Goal: Use online tool/utility: Utilize a website feature to perform a specific function

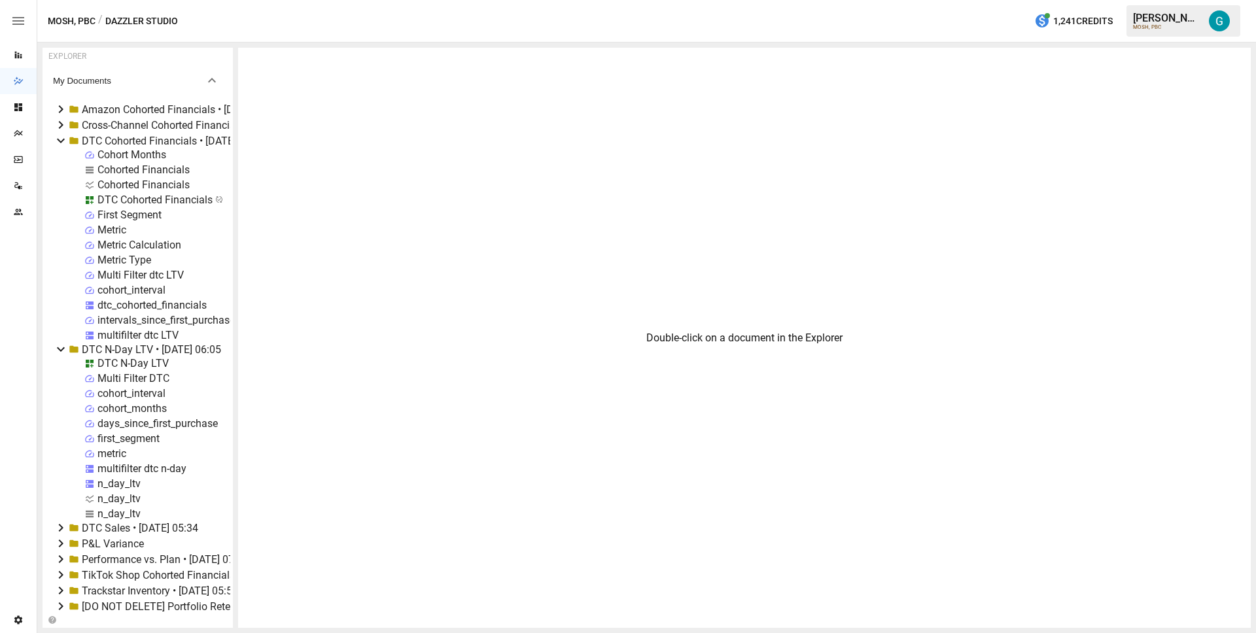
click at [61, 137] on icon at bounding box center [61, 141] width 16 height 16
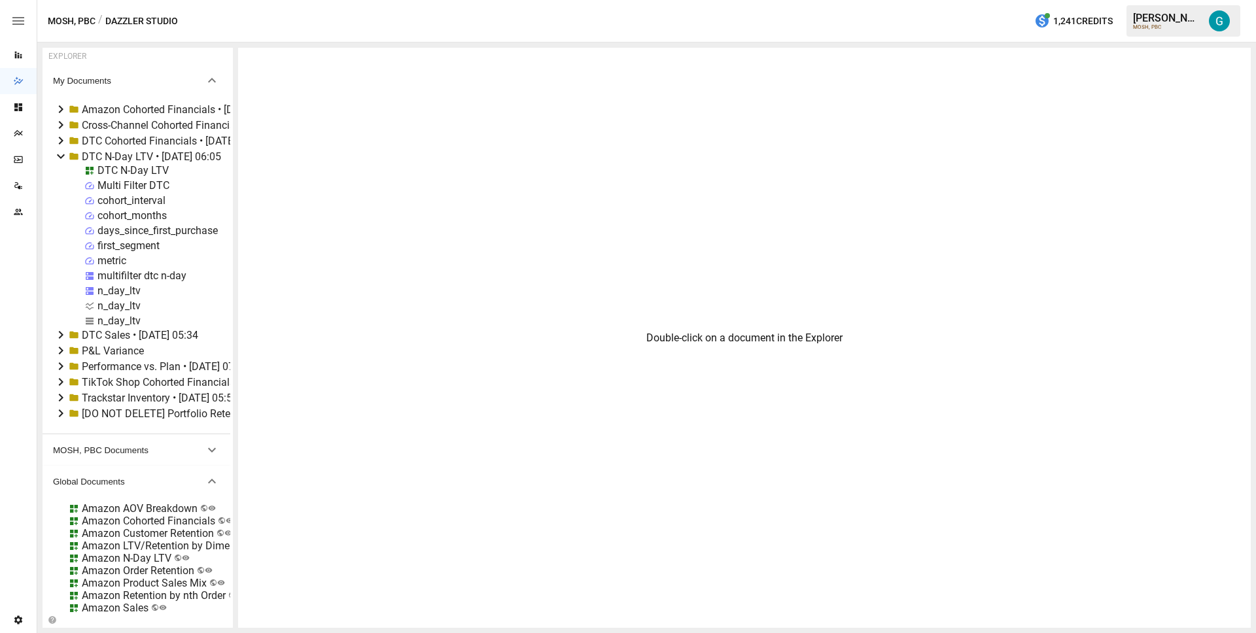
click at [109, 321] on div "n_day_ltv" at bounding box center [118, 321] width 43 height 12
select select "**********"
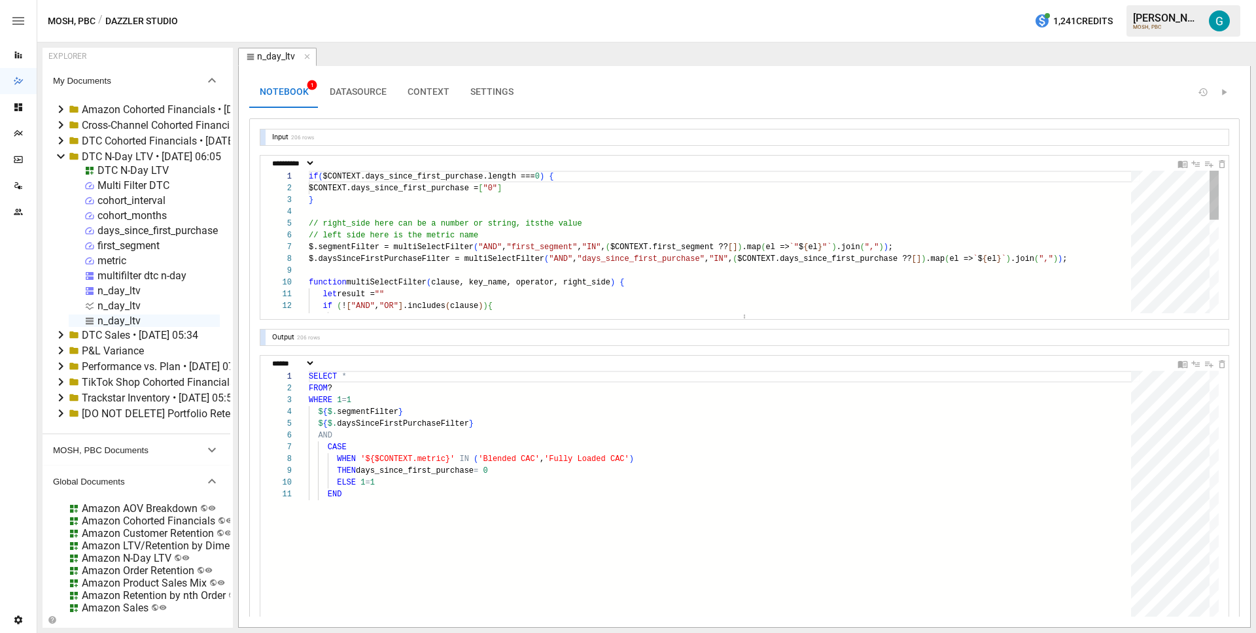
type textarea "**********"
click at [665, 189] on div "if ( $CONTEXT.days_since_first_purchase.length === 0 ) { $CONTEXT.days_since_fi…" at bounding box center [725, 378] width 832 height 414
click at [262, 241] on div at bounding box center [262, 235] width 5 height 158
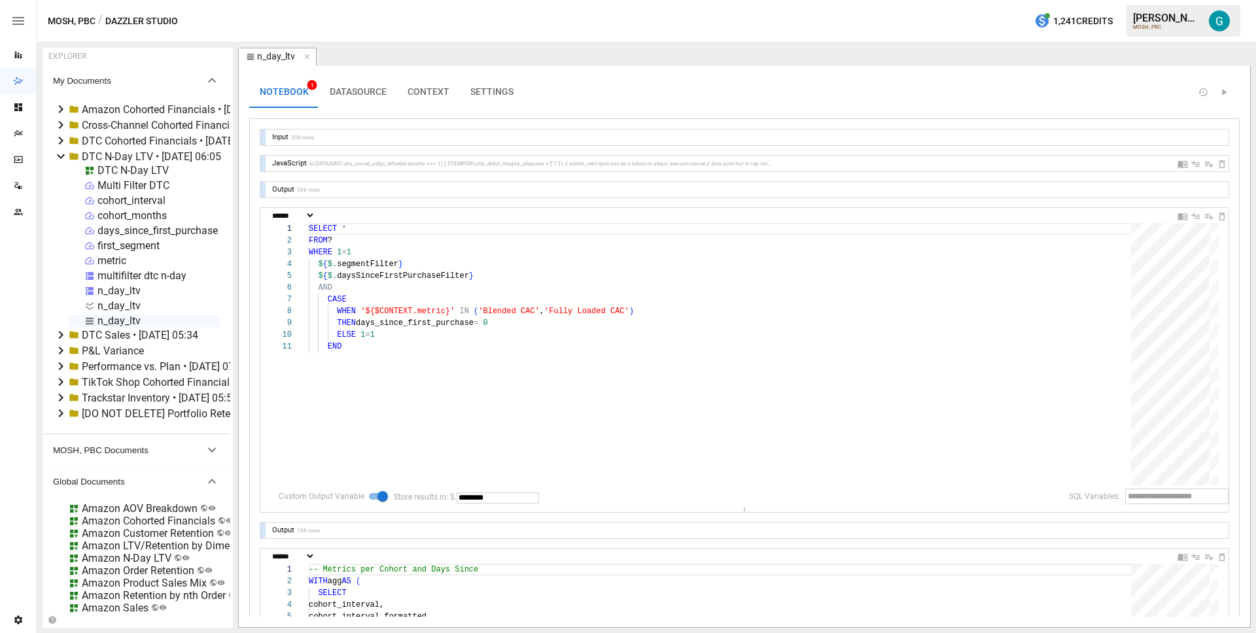
click at [266, 160] on div "JavaScript" at bounding box center [744, 164] width 968 height 16
click at [262, 158] on div at bounding box center [262, 164] width 5 height 16
select select "**********"
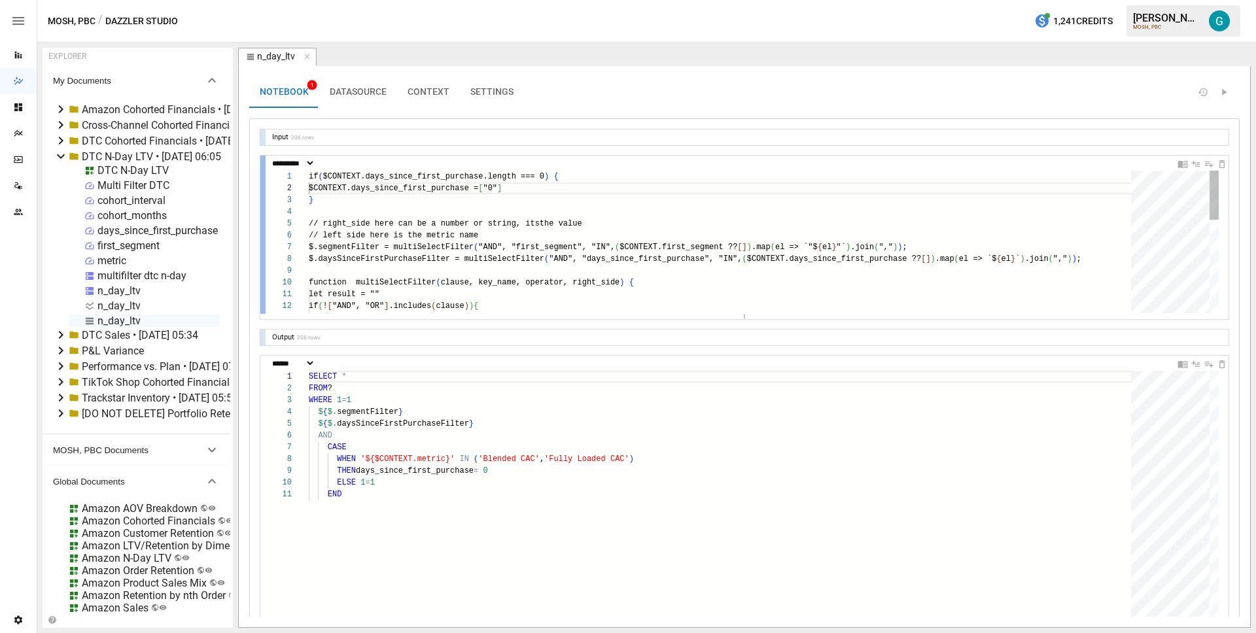
scroll to position [118, 217]
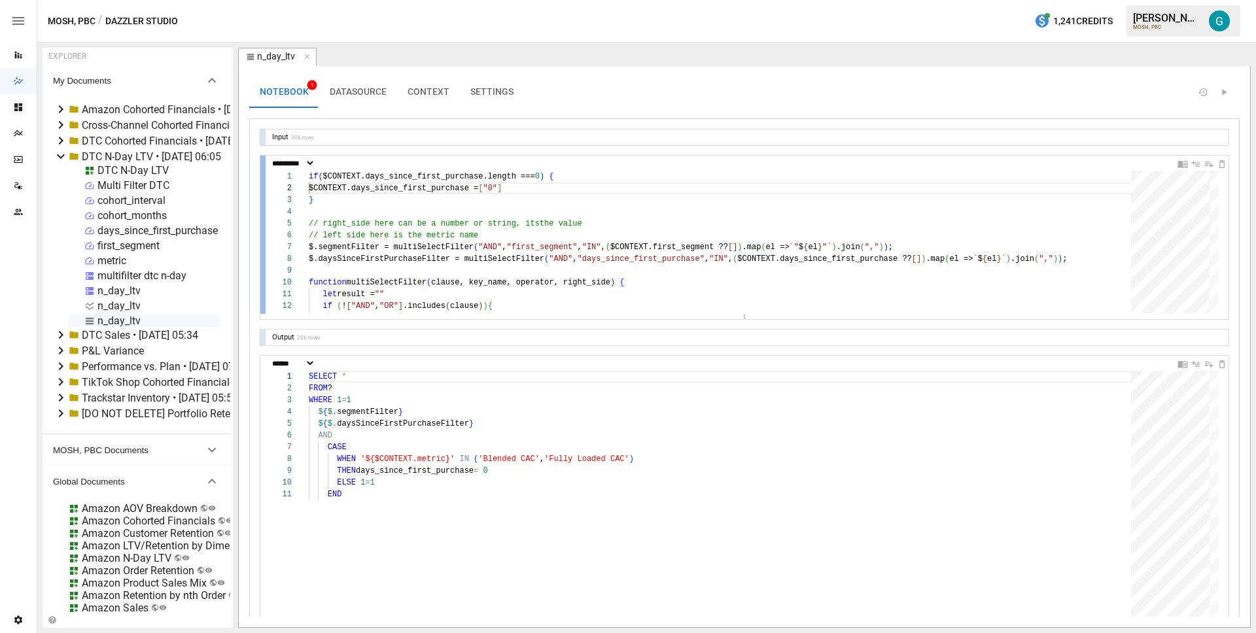
click at [261, 200] on div at bounding box center [262, 235] width 5 height 158
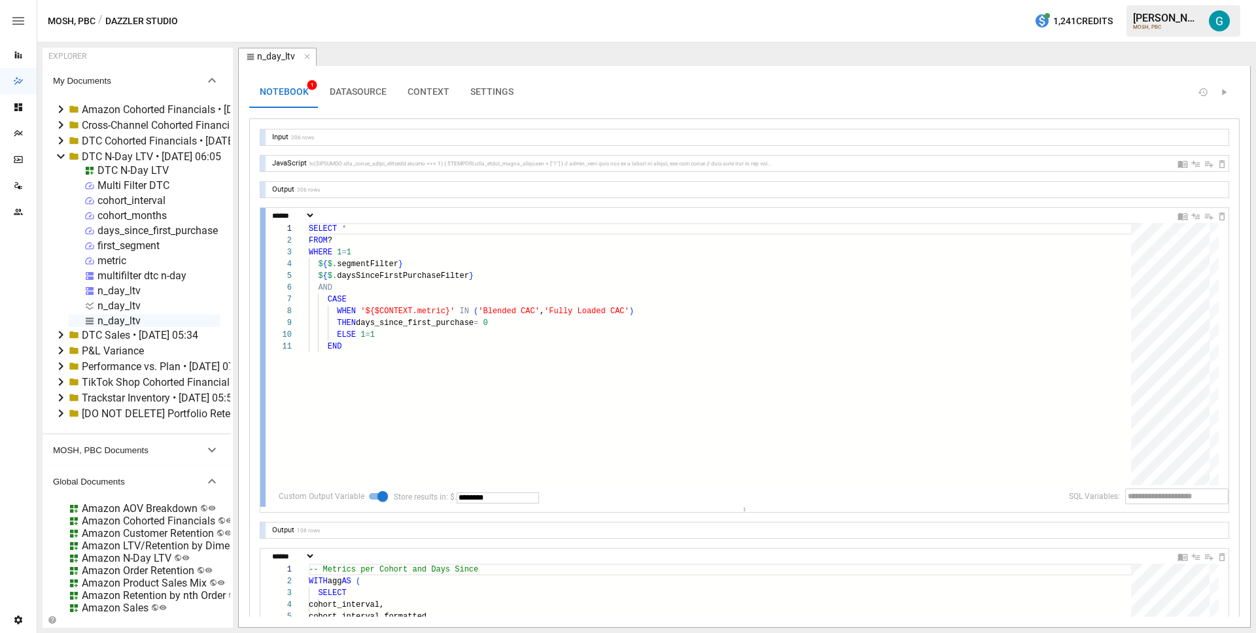
click at [261, 238] on div at bounding box center [262, 357] width 5 height 299
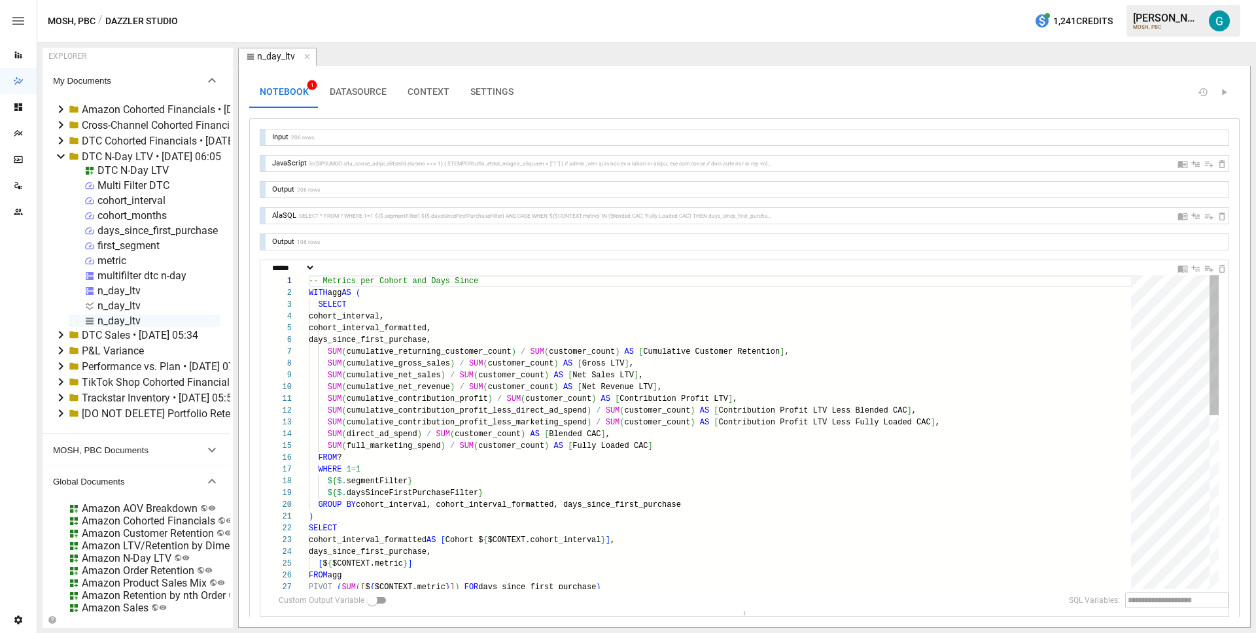
type textarea "**********"
click at [434, 389] on div "-- Metrics per Cohort and Days Since WITH agg AS ( SELECT cohort_interval, coho…" at bounding box center [725, 626] width 832 height 703
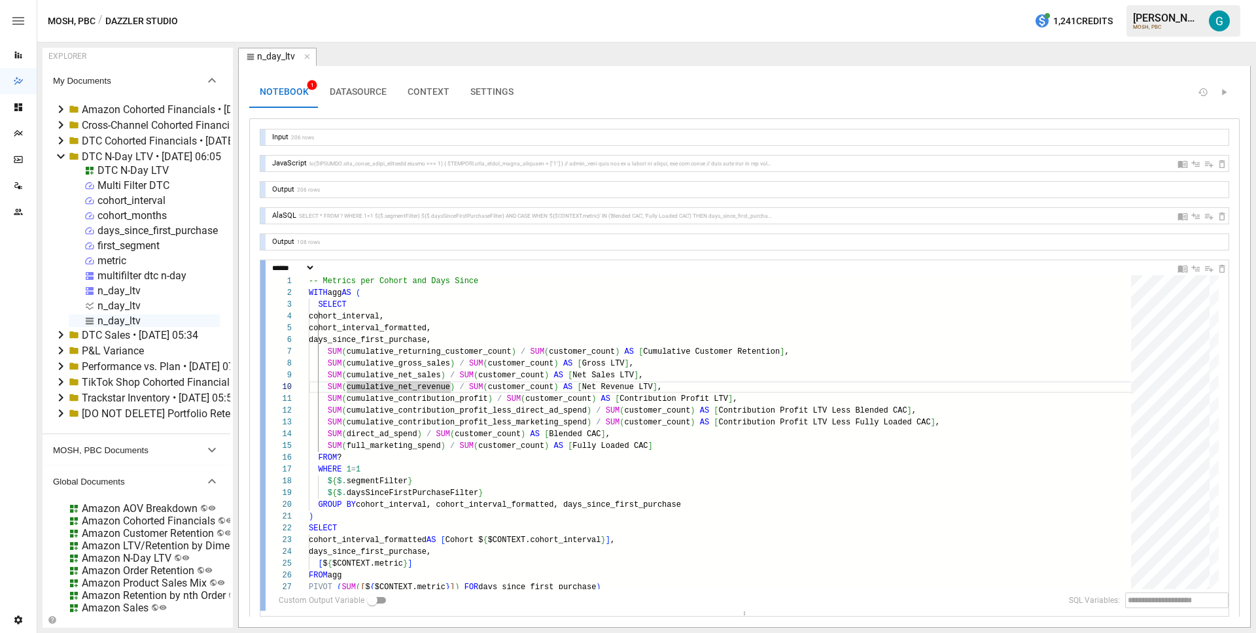
click at [262, 321] on div at bounding box center [262, 435] width 5 height 351
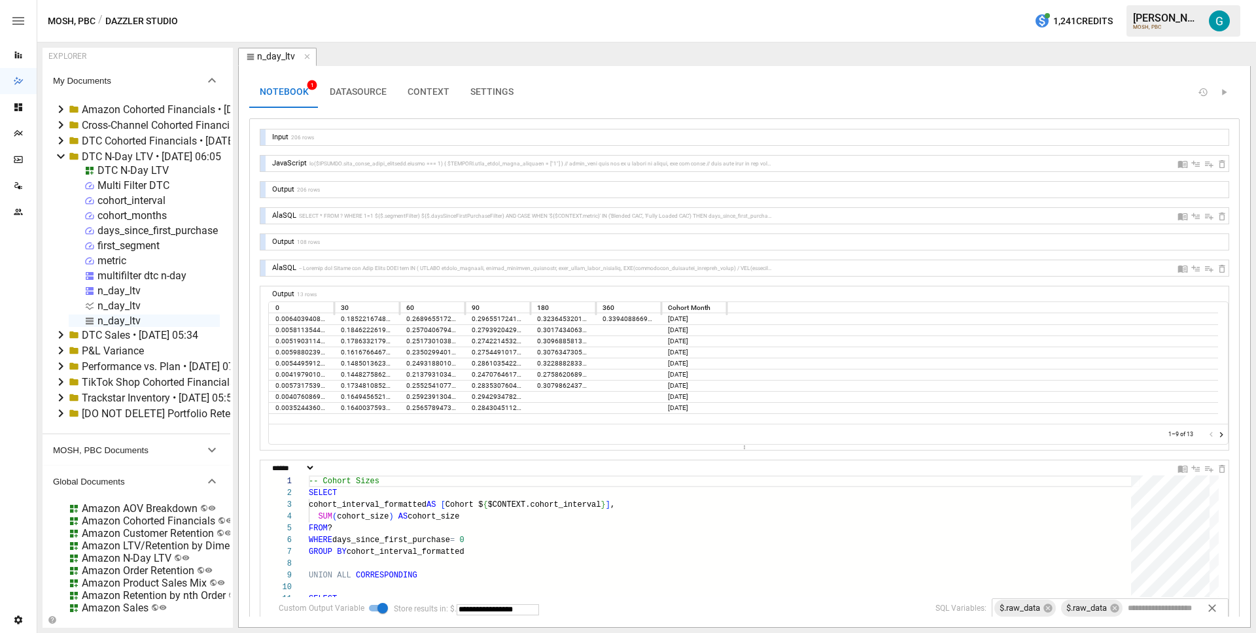
click at [262, 321] on div at bounding box center [262, 366] width 5 height 158
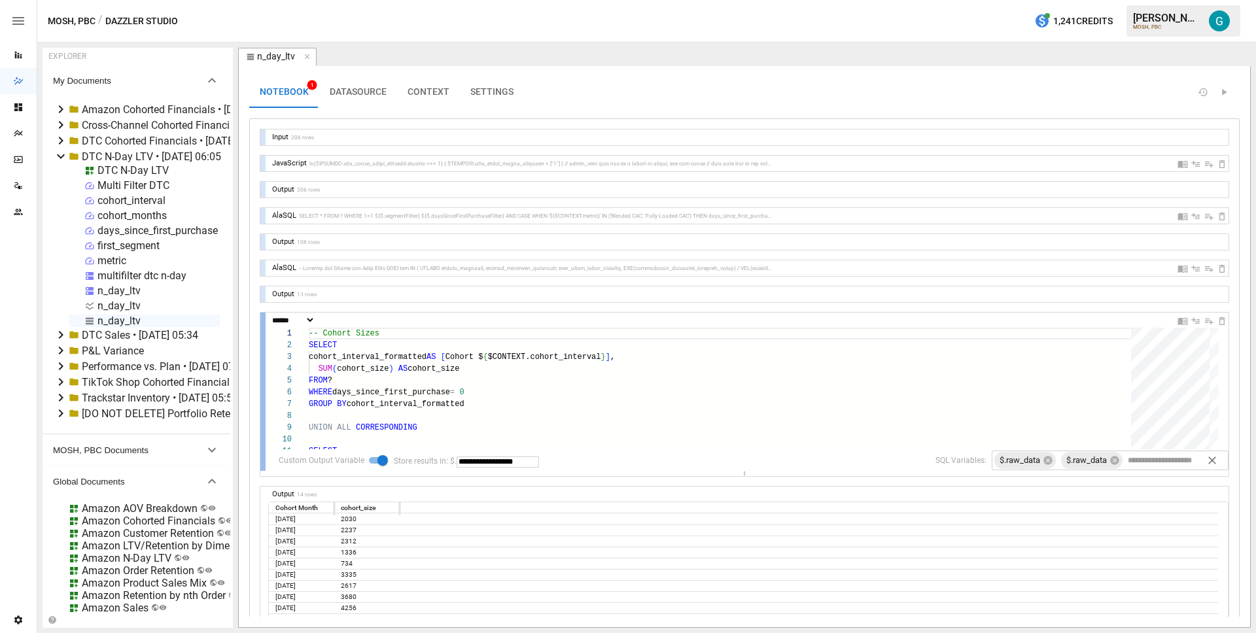
click at [262, 326] on div at bounding box center [262, 392] width 5 height 158
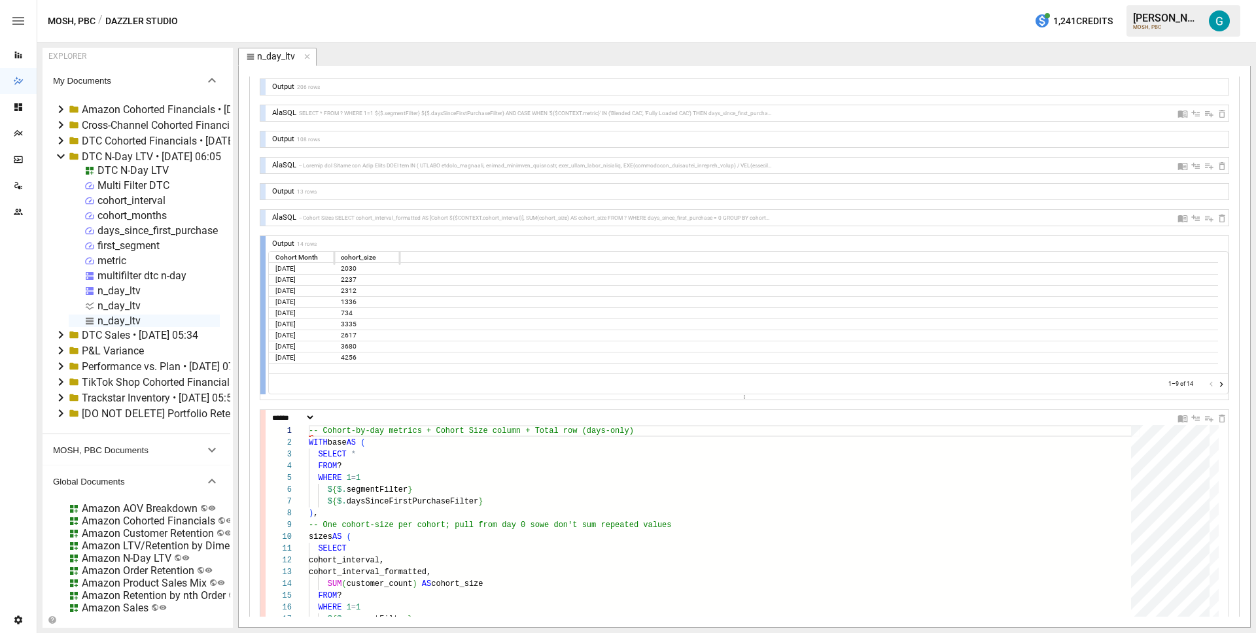
scroll to position [249, 0]
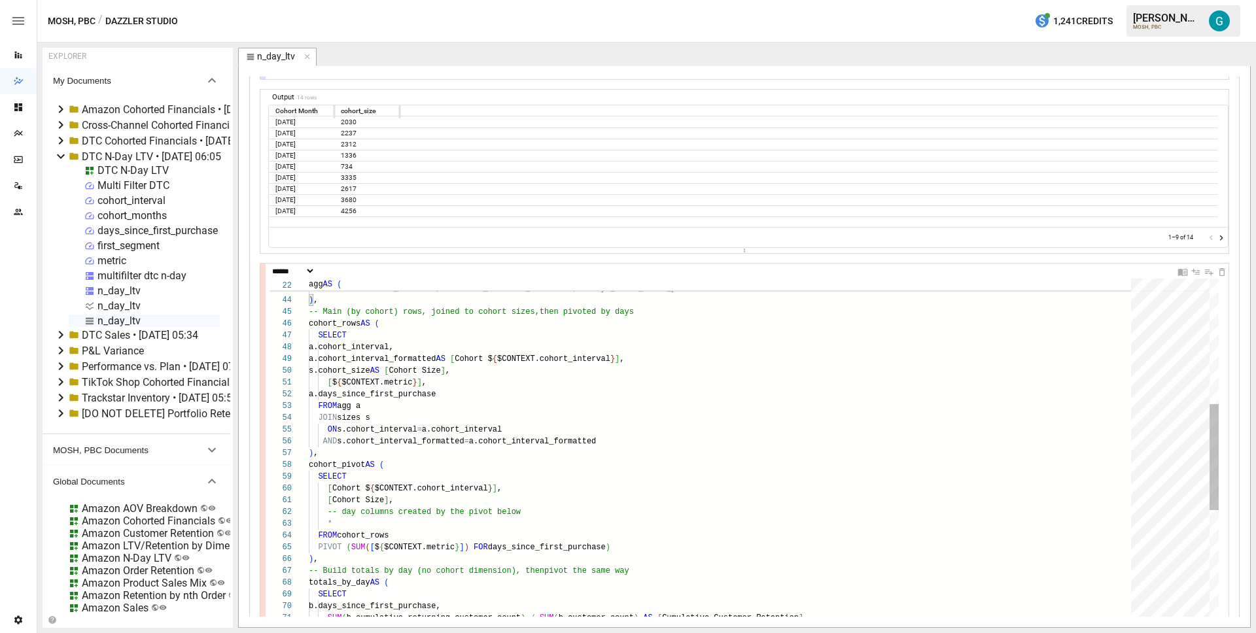
click at [466, 350] on div "END GROUP BY b.cohort_interval, b.cohort_interval_formatted, b .days_since_firs…" at bounding box center [725, 602] width 832 height 1629
click at [579, 378] on div "END GROUP BY b.cohort_interval, b.cohort_interval_formatted, b .days_since_firs…" at bounding box center [725, 602] width 832 height 1629
click at [261, 182] on div at bounding box center [262, 169] width 5 height 158
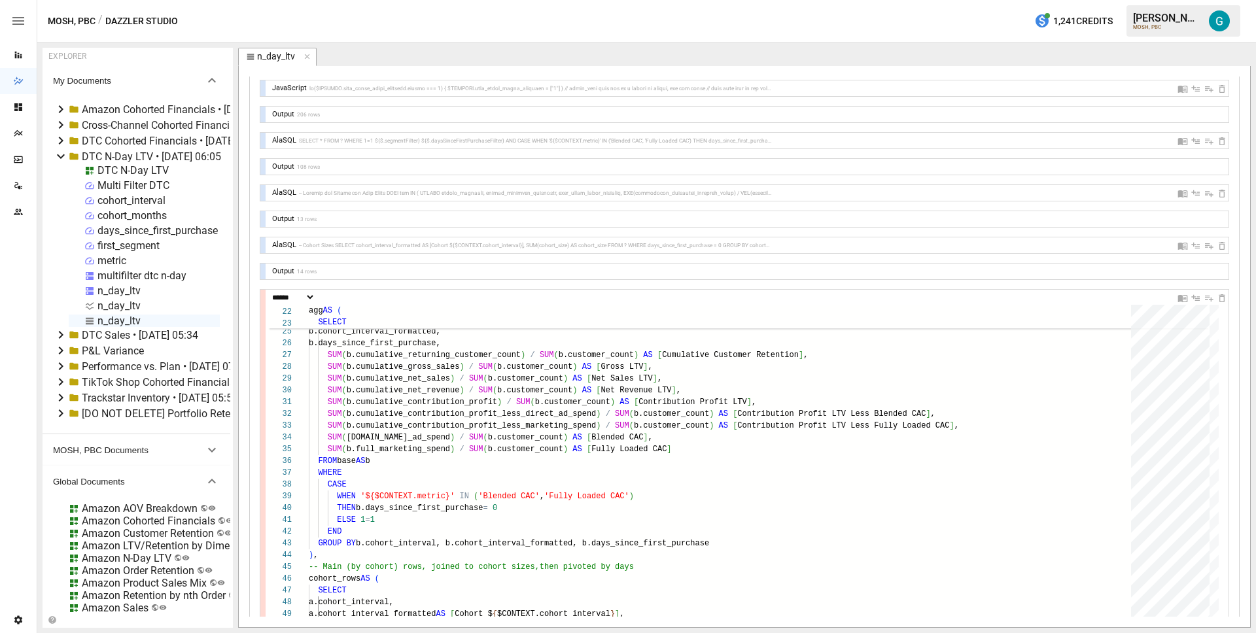
scroll to position [0, 0]
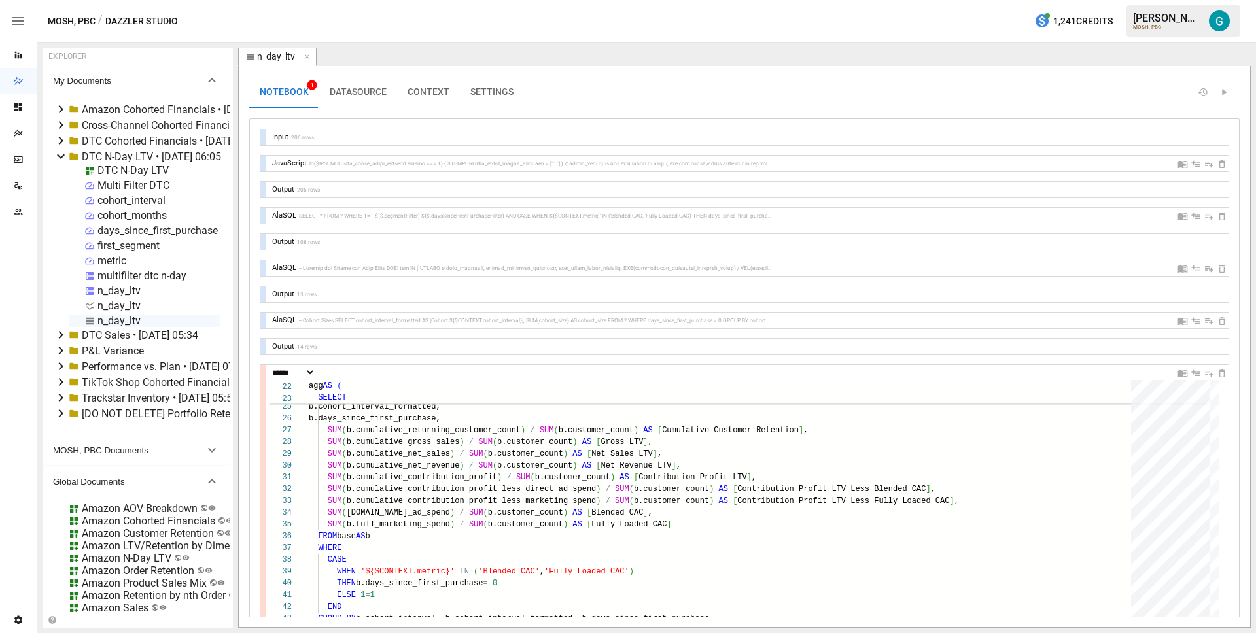
click at [264, 215] on div at bounding box center [262, 216] width 5 height 16
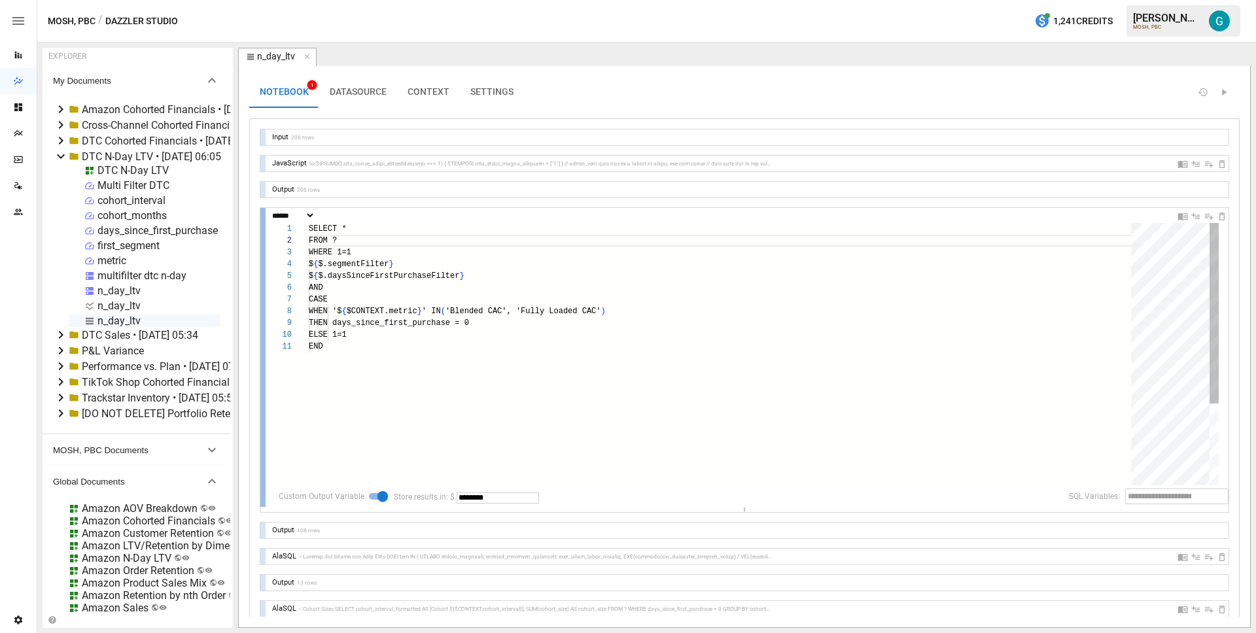
scroll to position [118, 28]
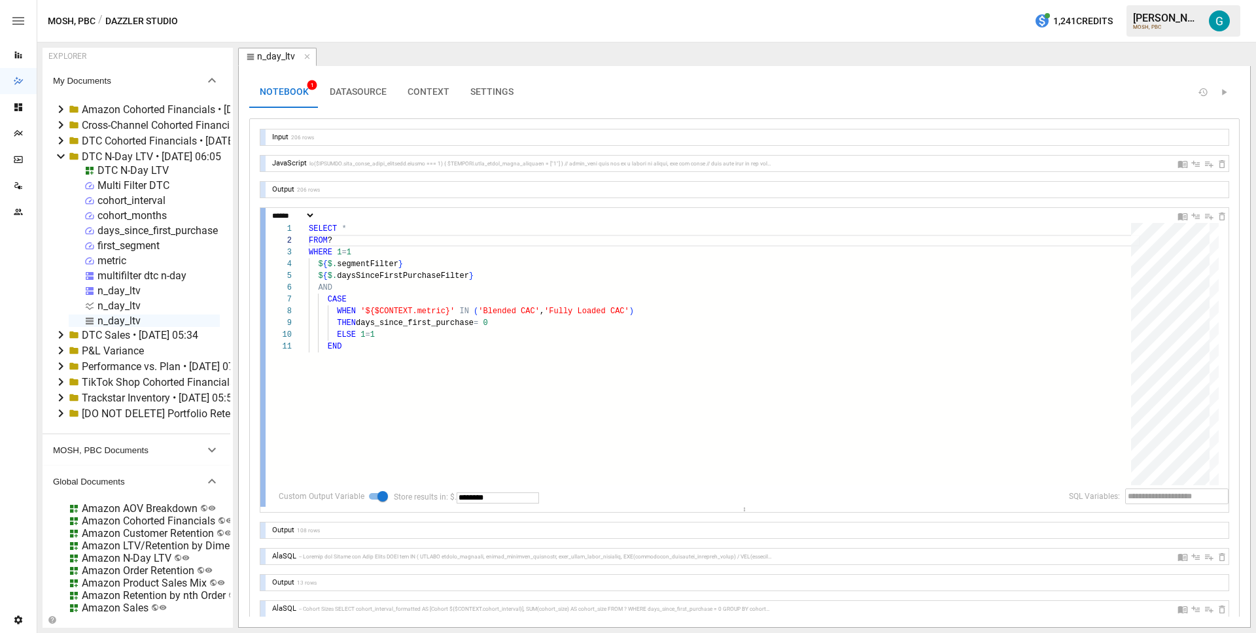
click at [264, 215] on div at bounding box center [262, 357] width 5 height 299
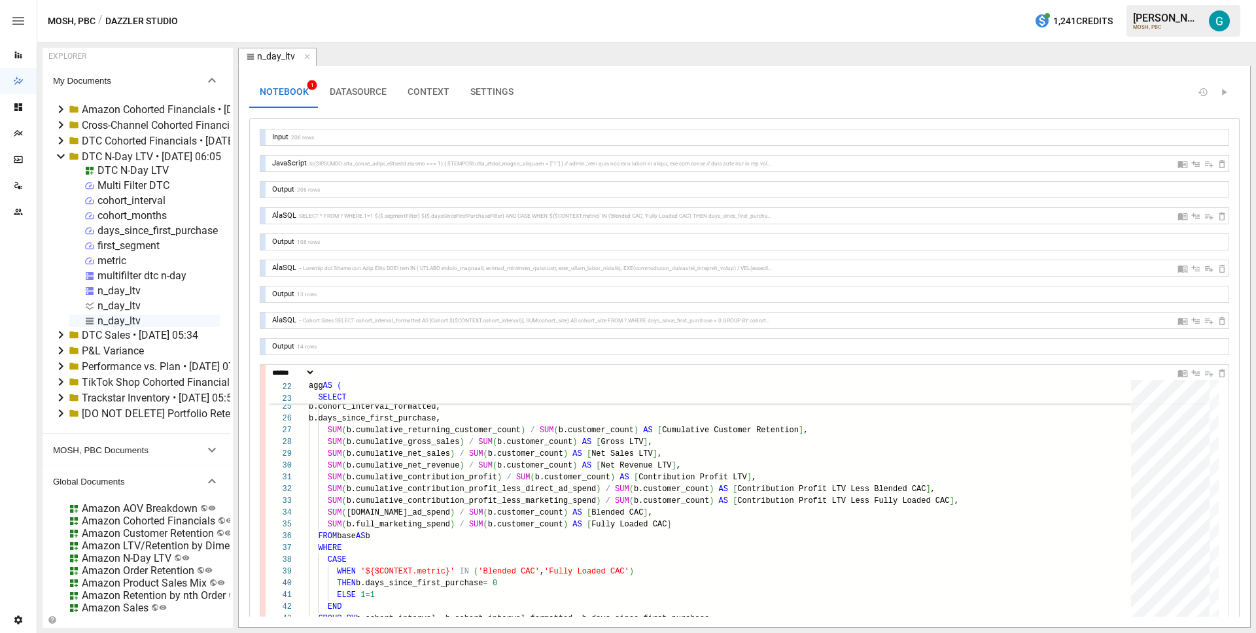
click at [262, 268] on div at bounding box center [262, 268] width 5 height 16
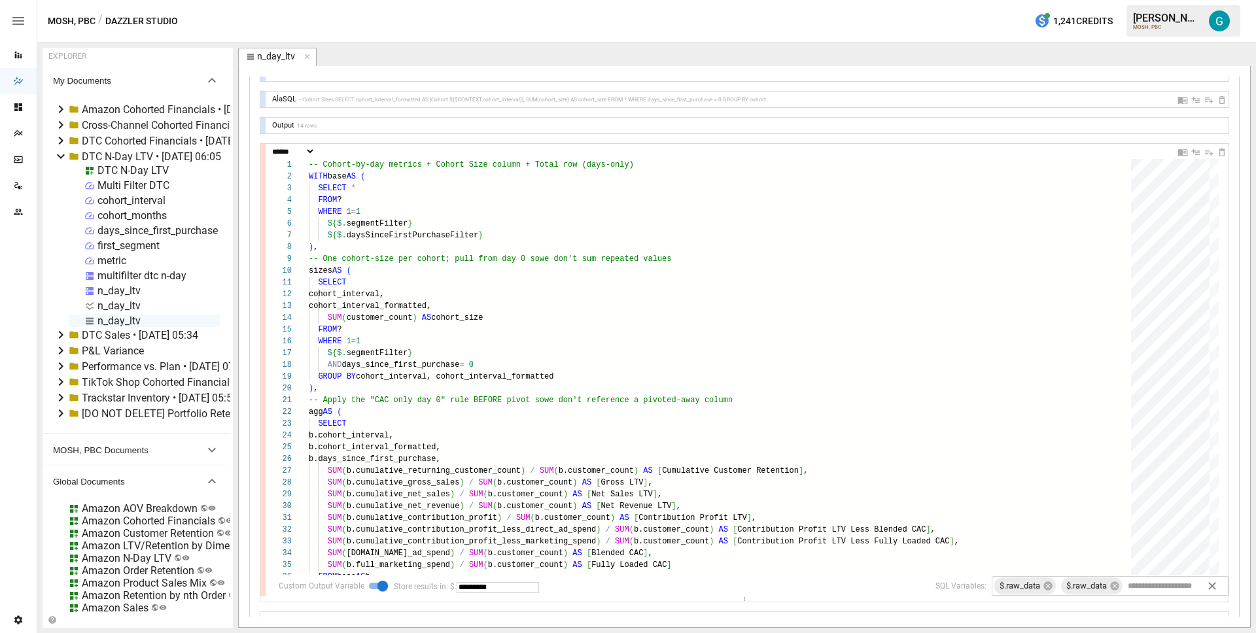
scroll to position [563, 0]
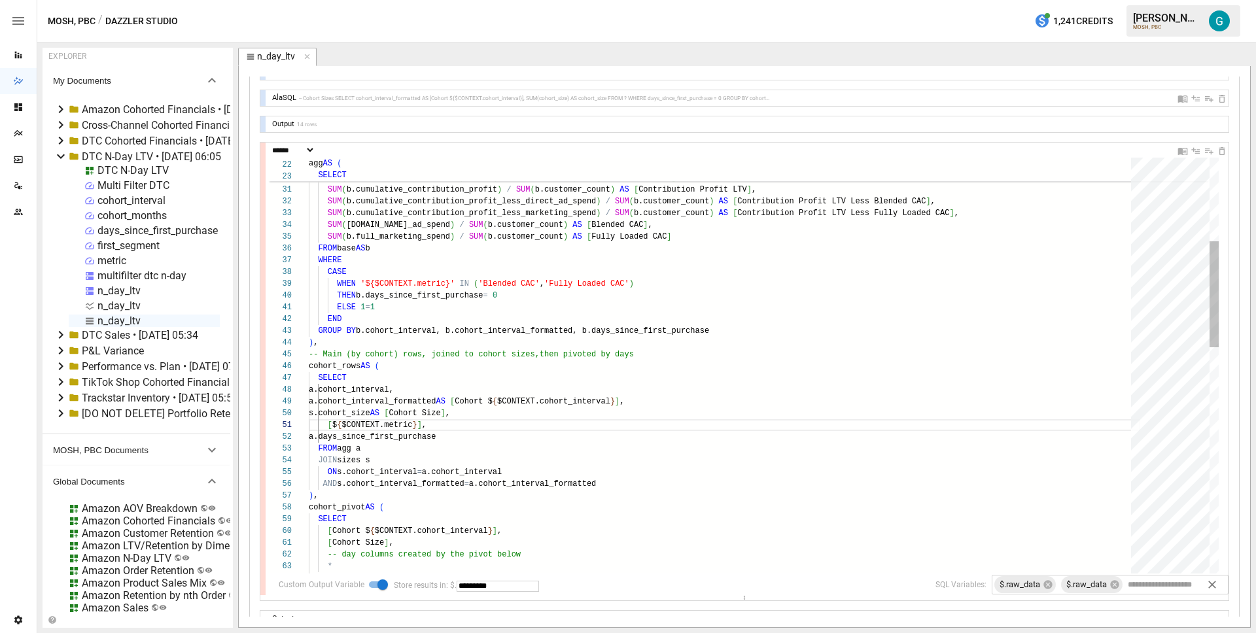
click at [484, 377] on div "SUM ( b.cumulative_gross_sales ) / SUM ( b.customer_count ) AS [ Gross LTV ] , …" at bounding box center [725, 645] width 832 height 1629
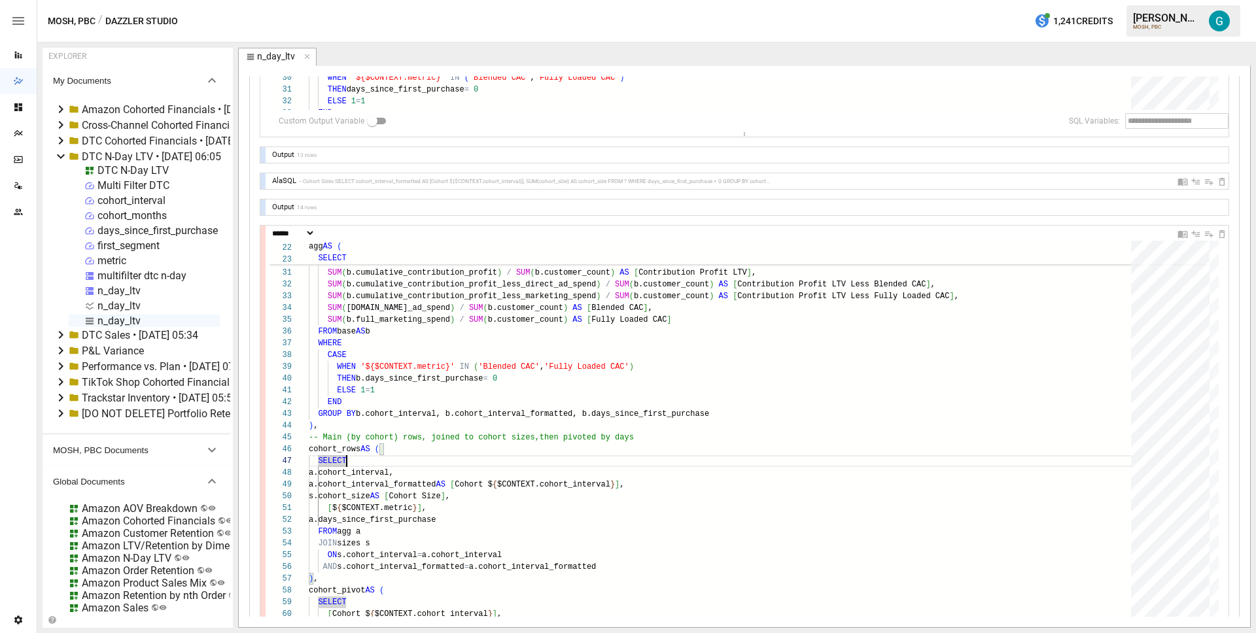
scroll to position [497, 0]
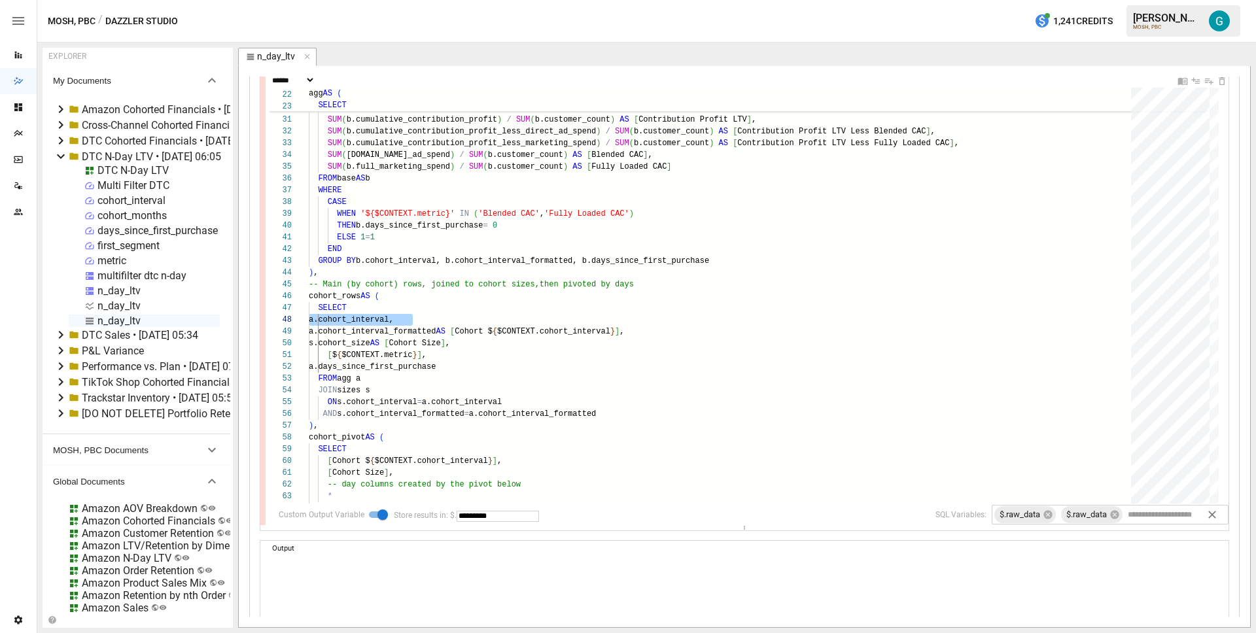
scroll to position [633, 0]
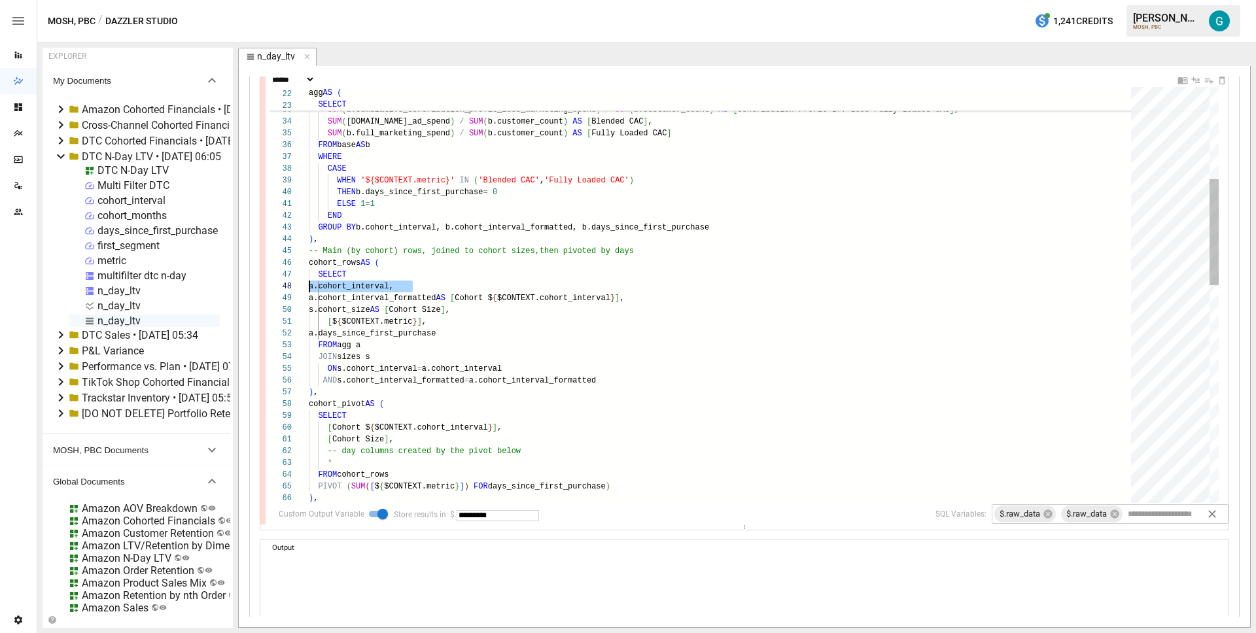
click at [513, 335] on div "SUM ( b.cumulative_contribution_profit ) / SUM ( b.customer_count ) AS [ Contri…" at bounding box center [725, 541] width 832 height 1629
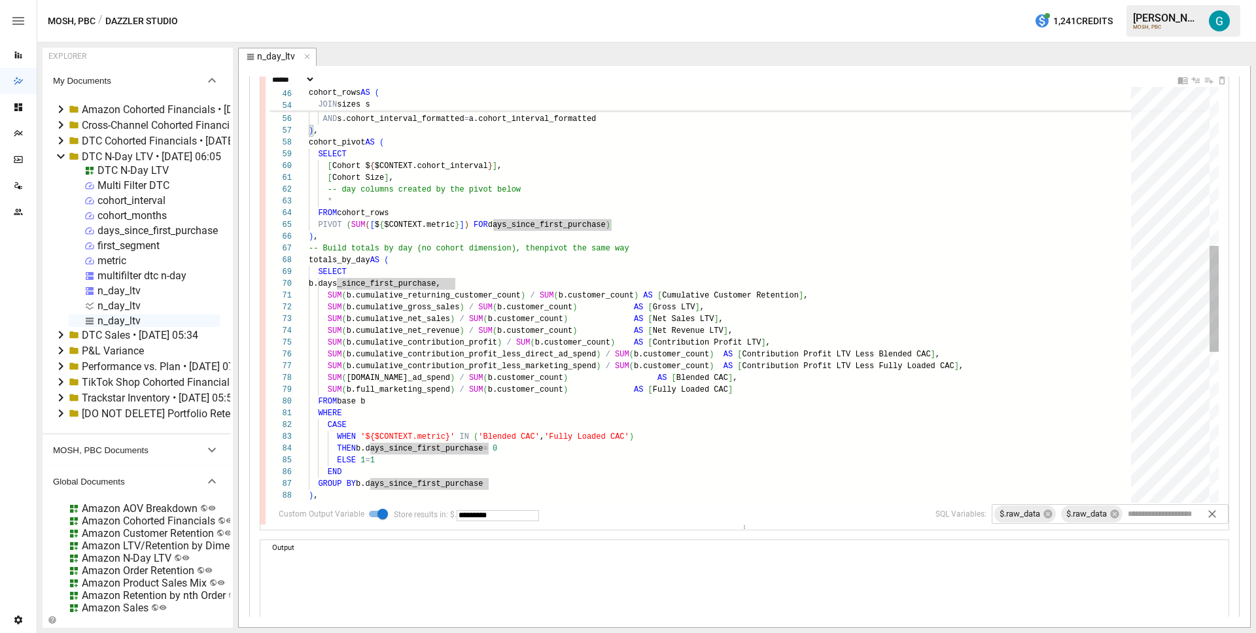
type textarea "**********"
click at [407, 194] on div "SELECT [ Cohort $ { $CONTEXT.cohort_interval } ] , [ Cohort Size ] , -- day col…" at bounding box center [725, 279] width 832 height 1629
click at [406, 204] on div "SELECT [ Cohort $ { $CONTEXT.cohort_interval } ] , [ Cohort Size ] , -- day col…" at bounding box center [725, 279] width 832 height 1629
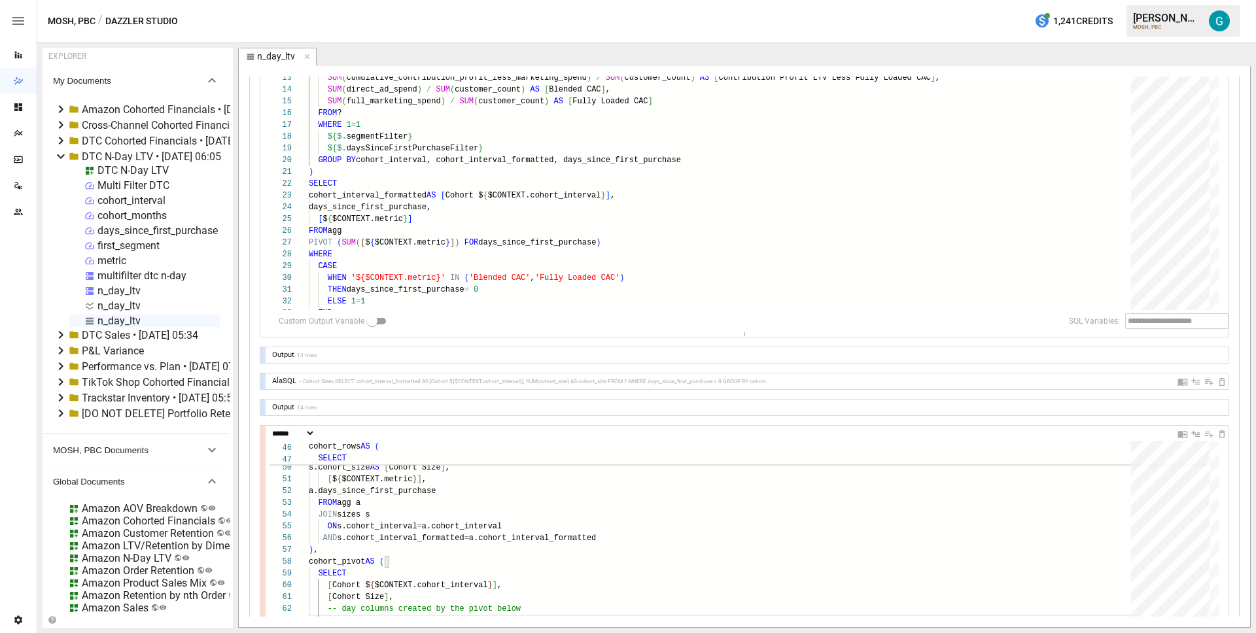
scroll to position [148, 0]
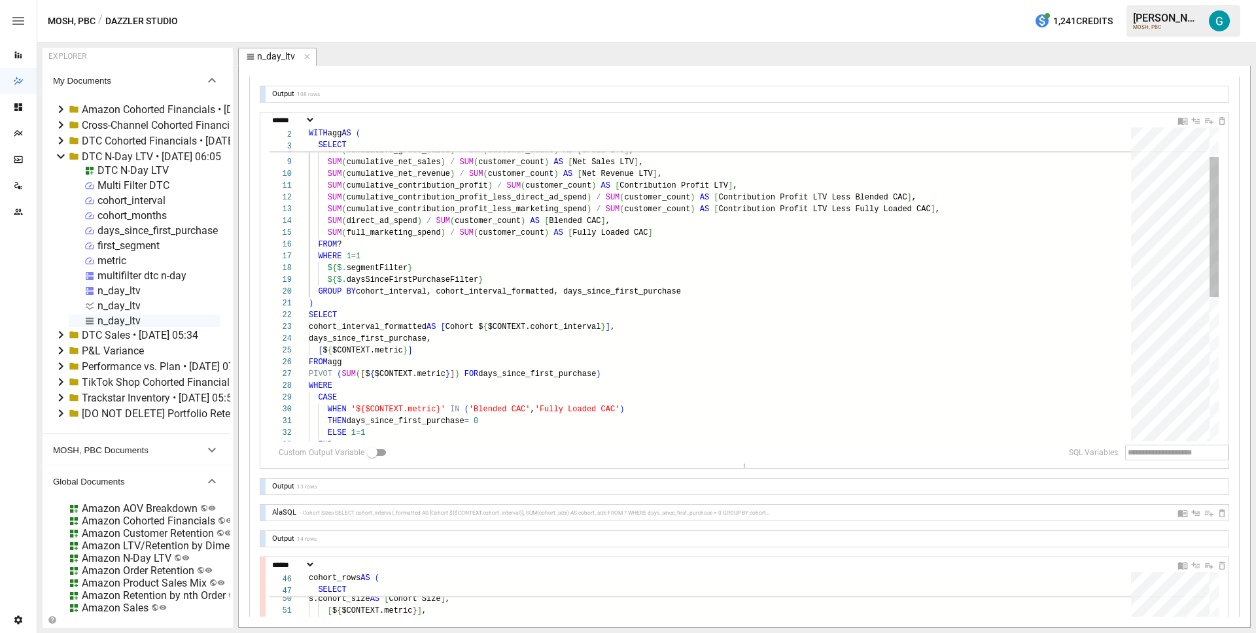
type textarea "**********"
click at [450, 346] on div "days_since_first_purchase, SUM ( cumulative_returning_customer_count ) / SUM ( …" at bounding box center [725, 413] width 832 height 703
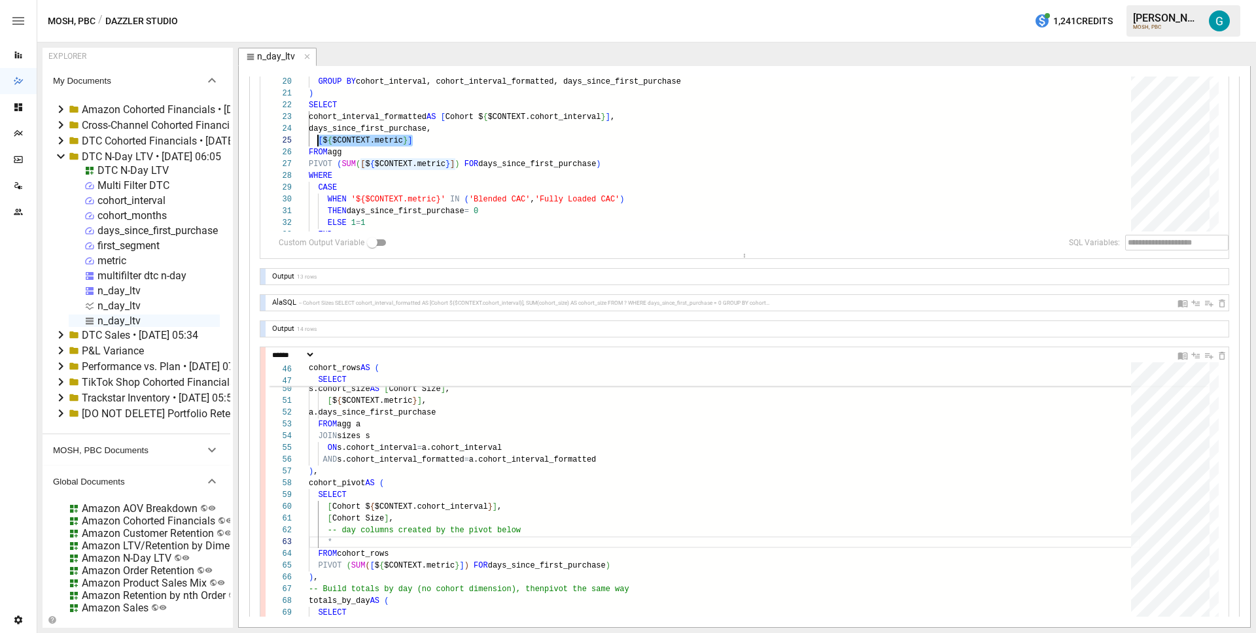
scroll to position [376, 0]
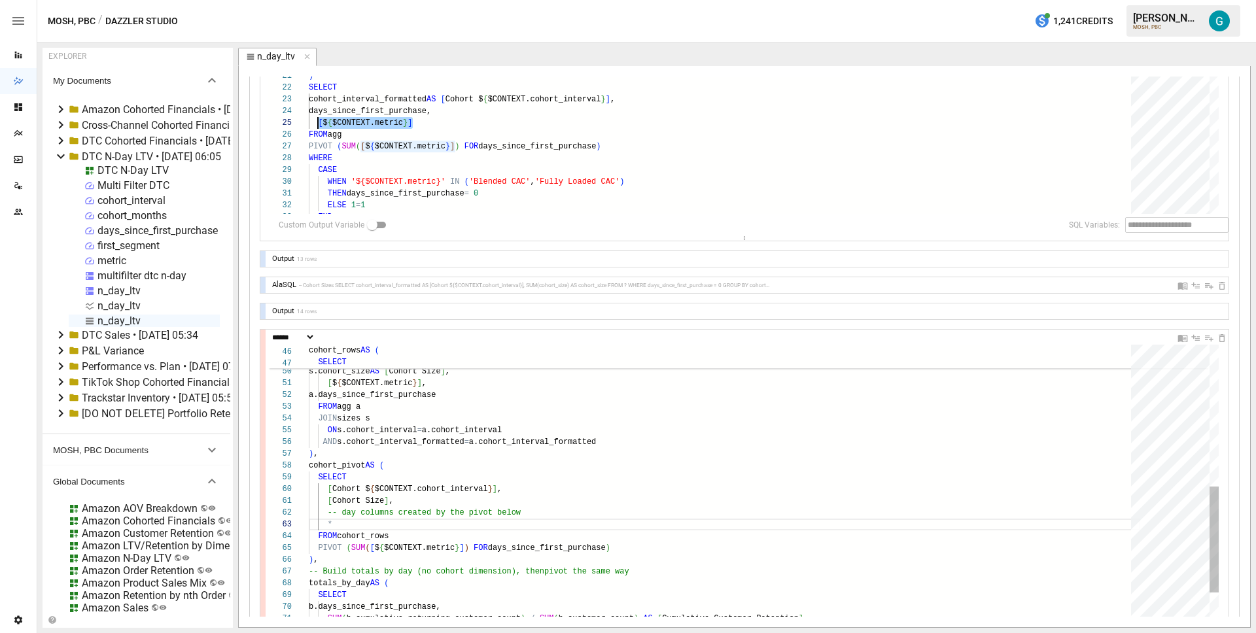
click at [477, 522] on div "SELECT [ Cohort $ { $CONTEXT.cohort_interval } ] , [ Cohort Size ] , -- day col…" at bounding box center [725, 603] width 832 height 1629
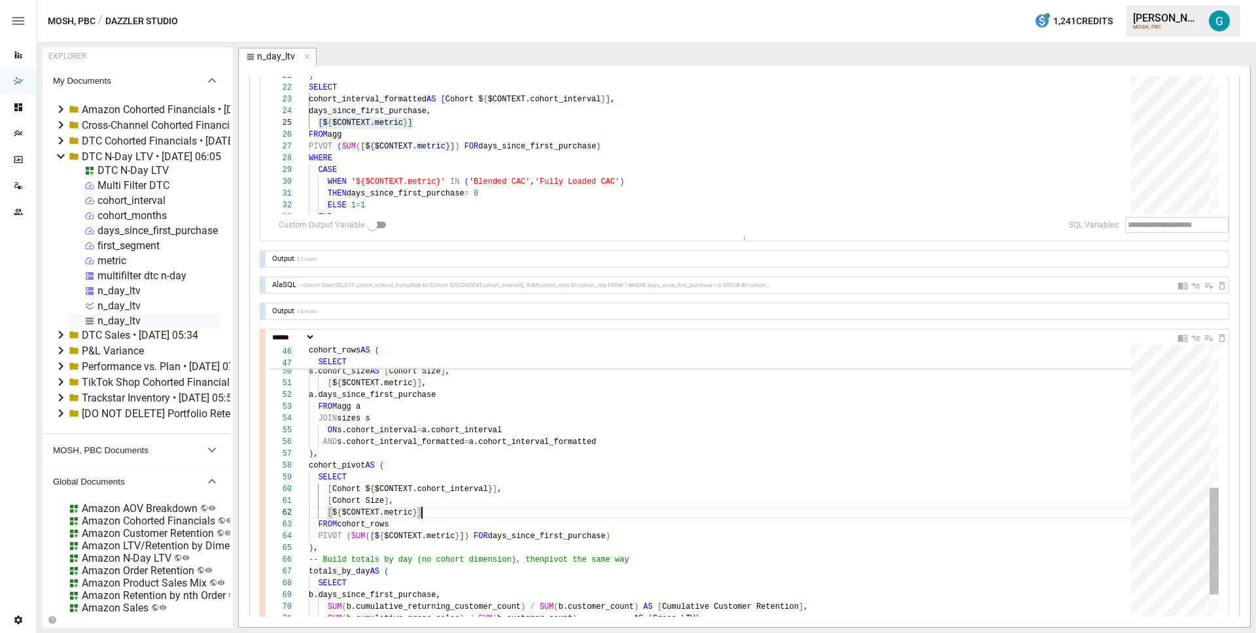
scroll to position [0, 85]
click at [543, 540] on div "SELECT [ Cohort $ { $CONTEXT.cohort_interval } ] , [ Cohort Size ] , [ $ { $CON…" at bounding box center [725, 598] width 832 height 1618
click at [465, 501] on div "SELECT [ Cohort $ { $CONTEXT.cohort_interval } ] , [ Cohort Size ] , [ $ { $CON…" at bounding box center [725, 598] width 832 height 1618
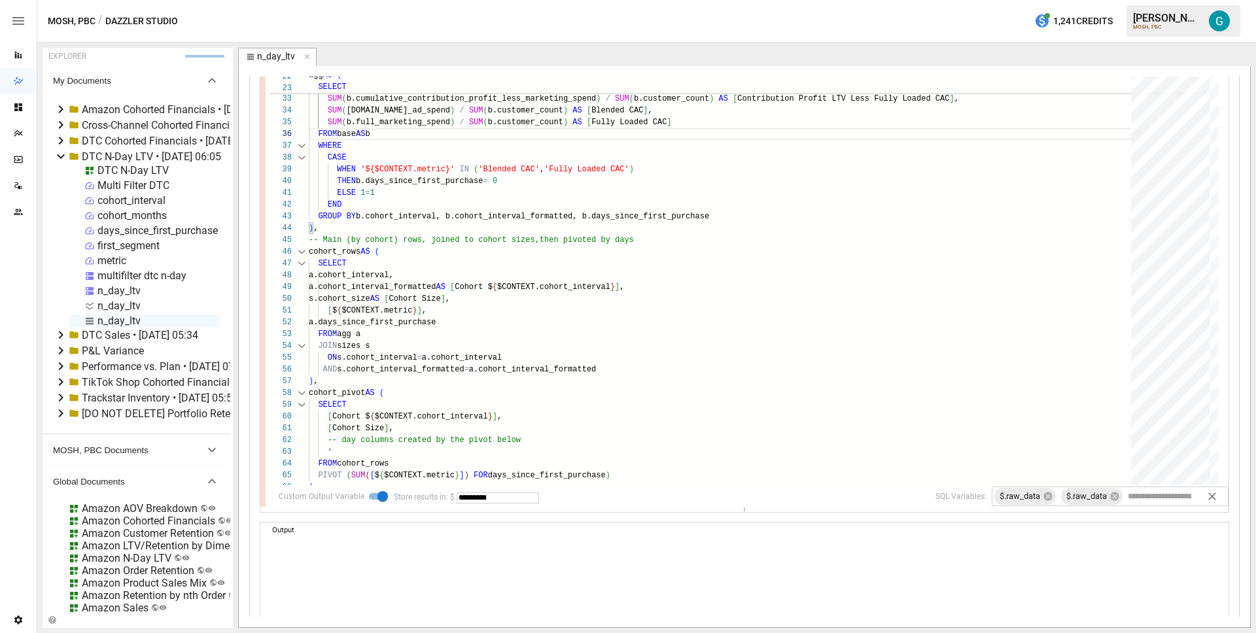
scroll to position [689, 0]
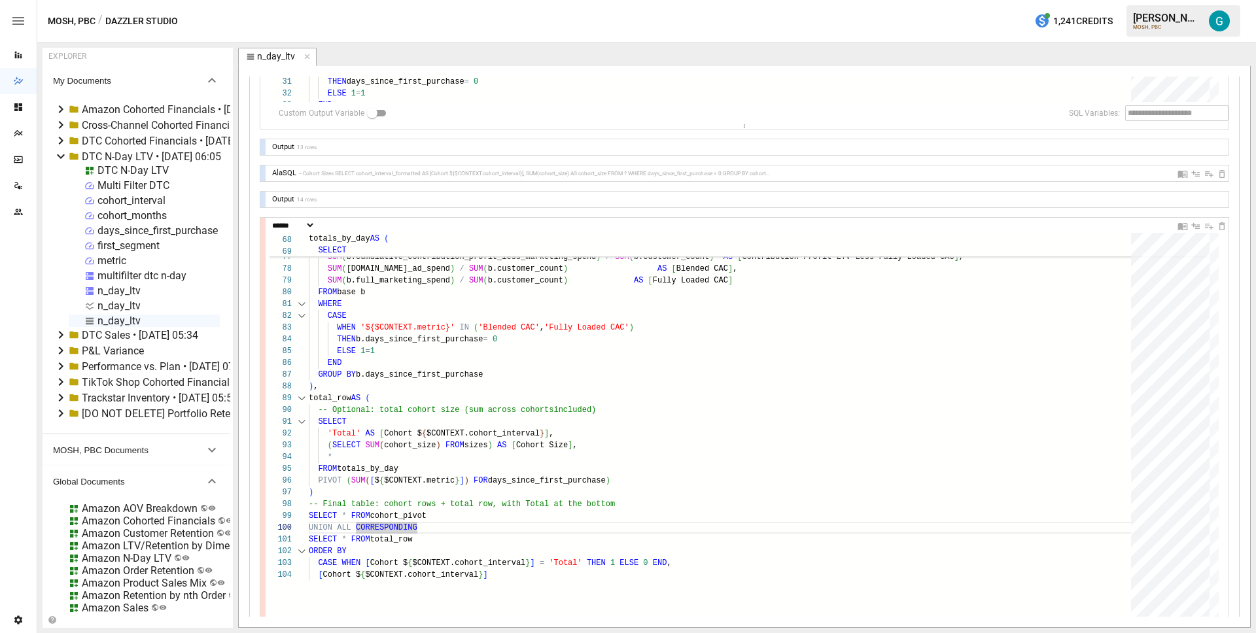
scroll to position [583, 0]
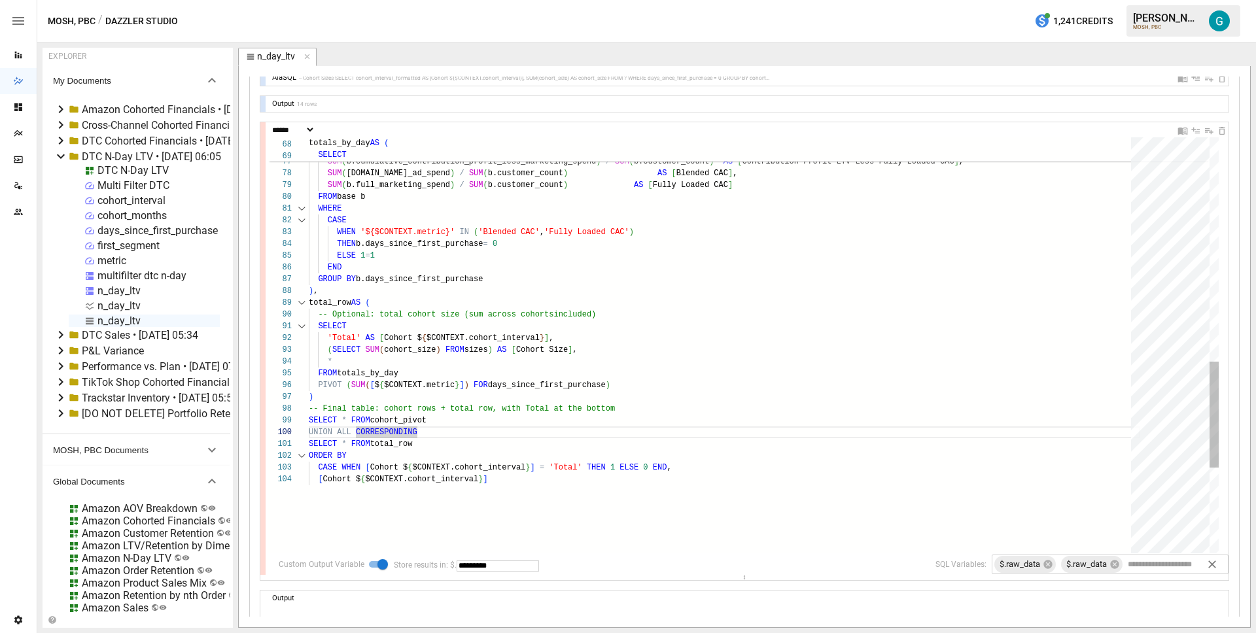
click at [414, 344] on div "WHERE CASE WHEN '${$CONTEXT.metric}' IN ( 'Blended CAC' , 'Fully Loaded CAC' ) …" at bounding box center [725, 75] width 832 height 1629
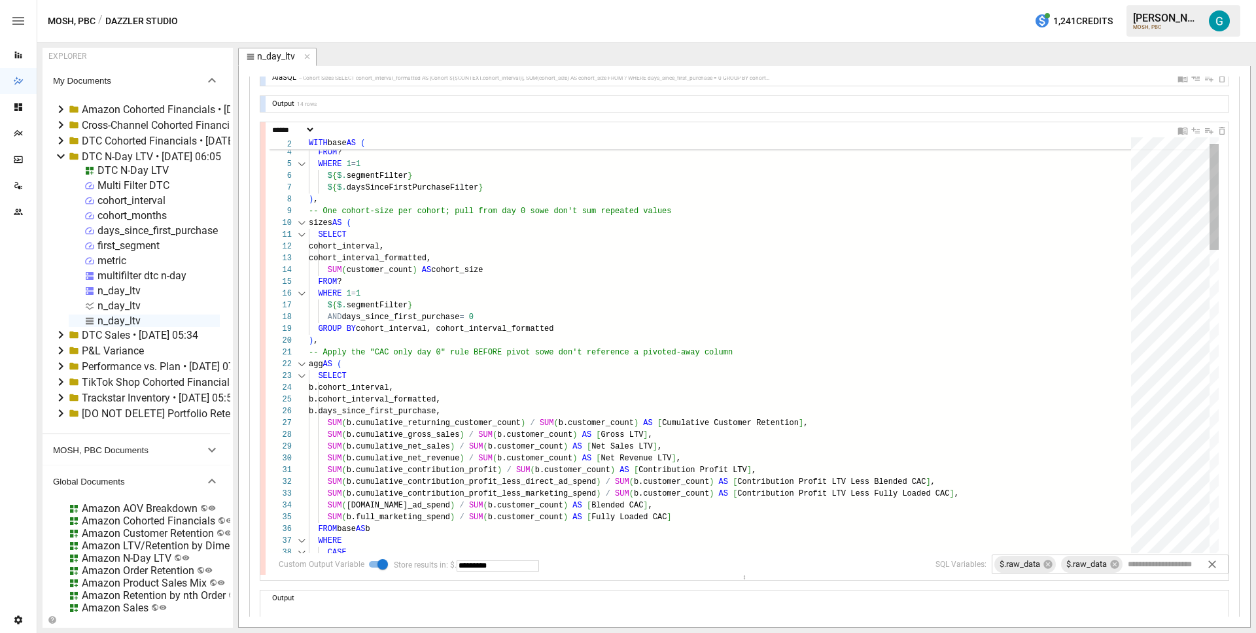
type textarea "**********"
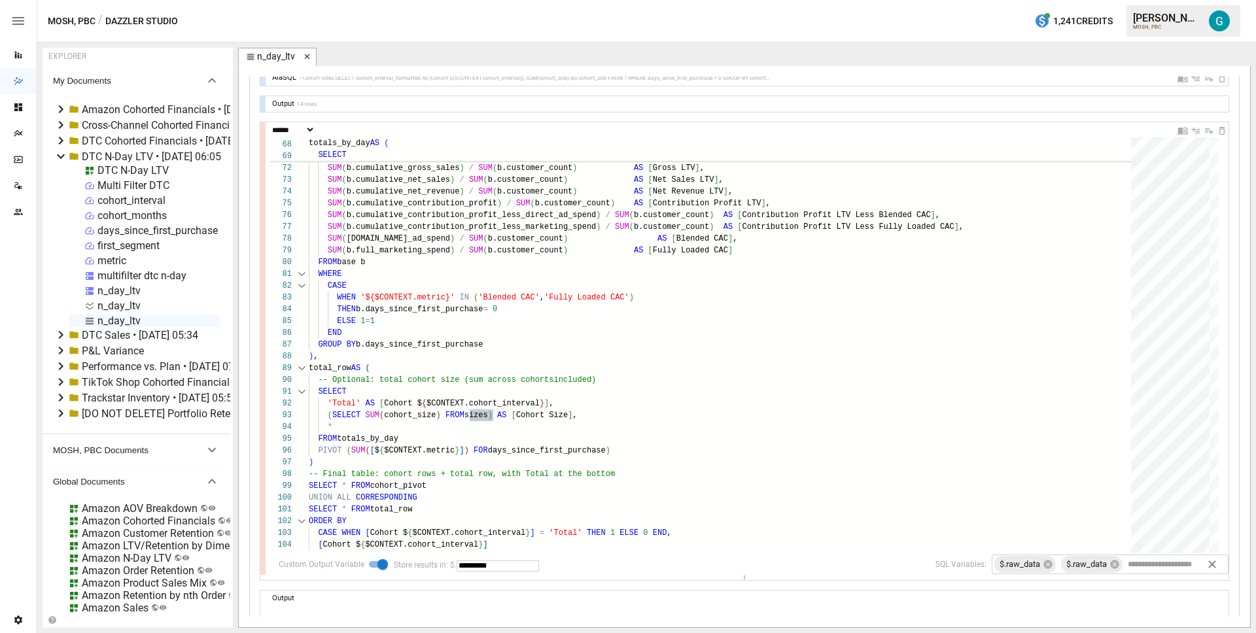
click at [303, 54] on icon "button" at bounding box center [307, 56] width 9 height 9
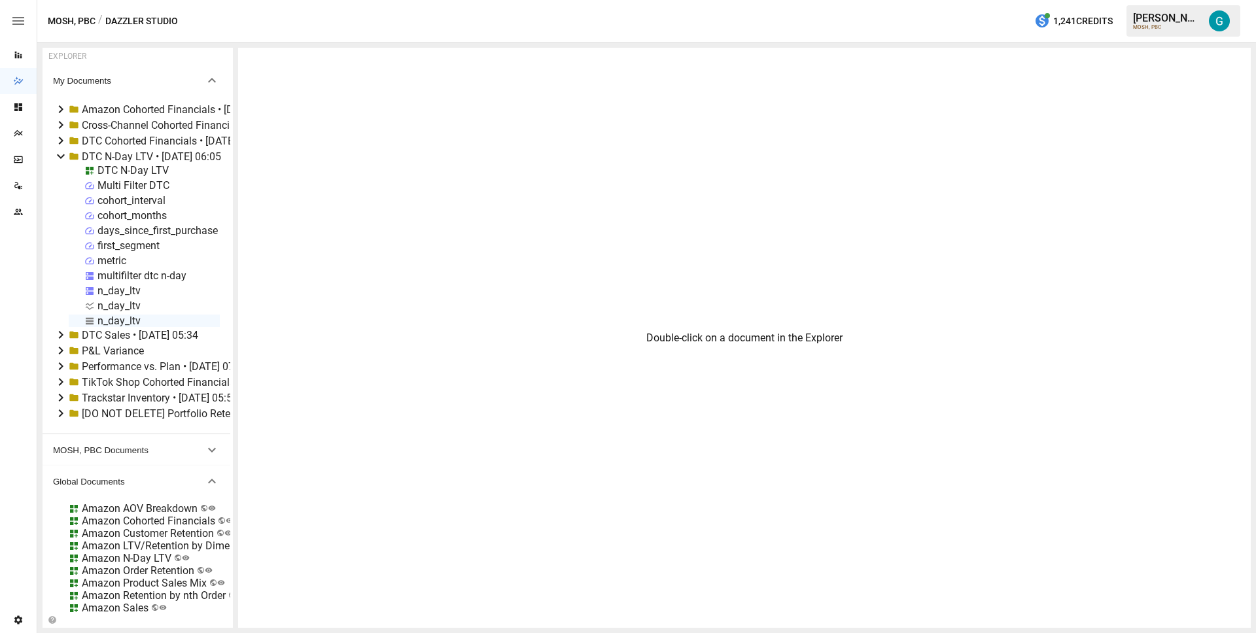
click at [124, 322] on div "n_day_ltv" at bounding box center [118, 321] width 43 height 12
select select "**********"
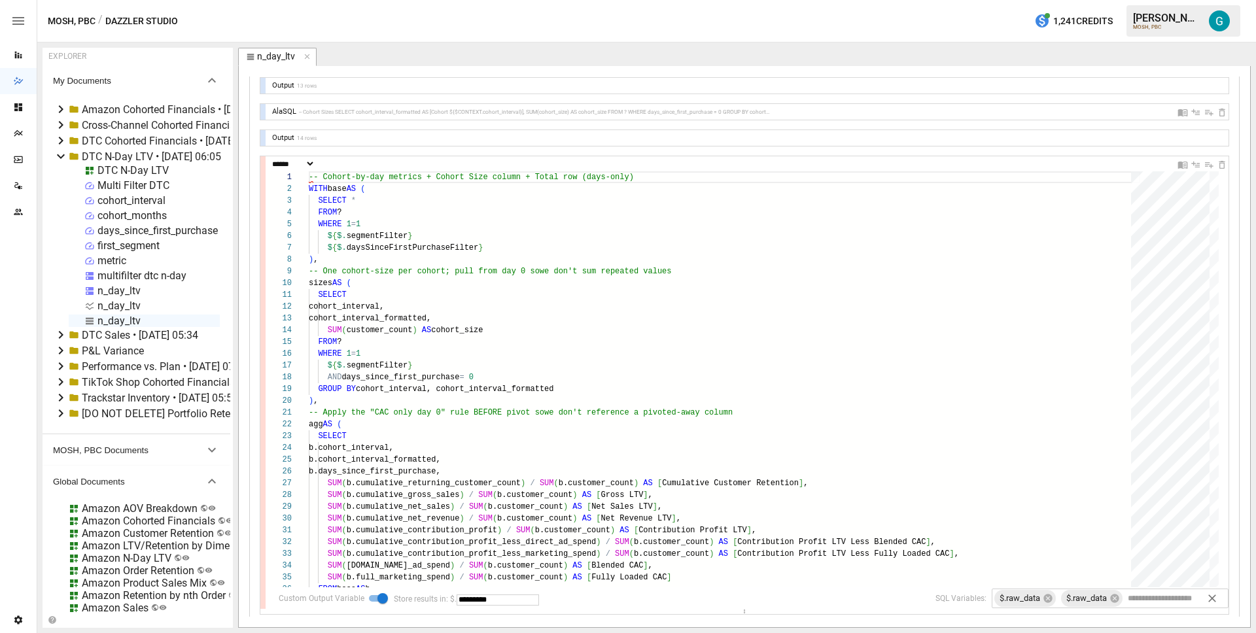
scroll to position [549, 0]
click at [20, 60] on div "Reports" at bounding box center [18, 55] width 37 height 26
